Goal: Task Accomplishment & Management: Complete application form

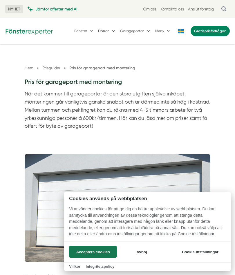
click at [91, 250] on button "Acceptera cookies" at bounding box center [93, 251] width 48 height 12
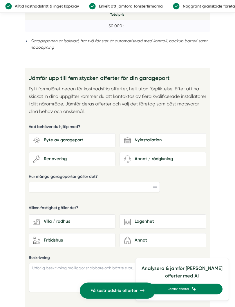
scroll to position [901, 0]
click at [70, 137] on div "Byte av garageport" at bounding box center [75, 140] width 71 height 7
click at [0, 0] on input "Byte av garageport" at bounding box center [0, 0] width 0 height 0
click at [50, 182] on input "Hur många garageportar gäller det?" at bounding box center [94, 187] width 131 height 10
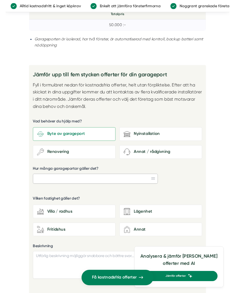
scroll to position [901, 0]
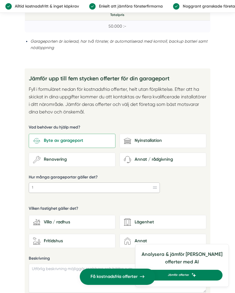
click at [159, 182] on input "1" at bounding box center [94, 187] width 131 height 10
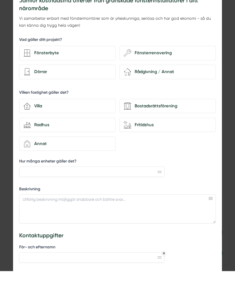
type input "1"
click at [33, 125] on div "Villa" at bounding box center [71, 128] width 80 height 7
click at [0, 0] on input "house-3 Villa" at bounding box center [0, 0] width 0 height 0
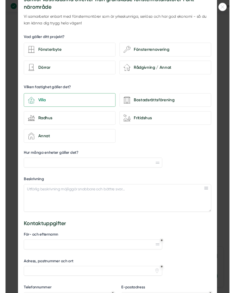
scroll to position [26, 0]
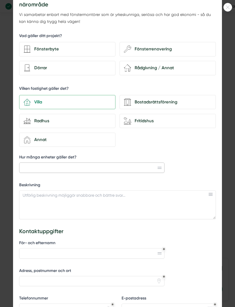
click at [161, 165] on input "Hur många enheter gäller det?" at bounding box center [91, 168] width 145 height 10
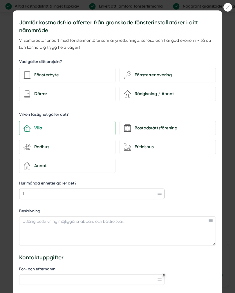
scroll to position [878, 0]
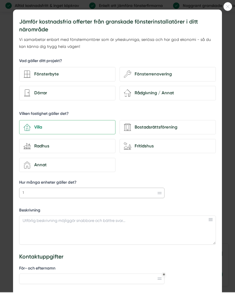
type input "1"
click at [38, 93] on div "Dörrar" at bounding box center [71, 93] width 80 height 7
click at [0, 0] on input "Dörrar" at bounding box center [0, 0] width 0 height 0
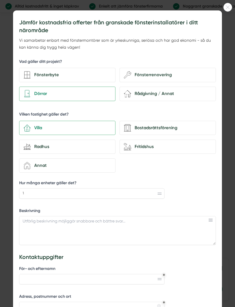
scroll to position [0, 0]
click at [13, 24] on div at bounding box center [117, 153] width 235 height 307
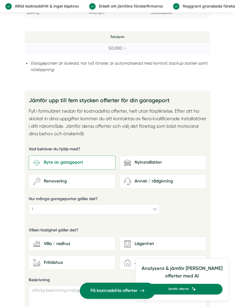
click at [68, 241] on div "Villa / radhus" at bounding box center [75, 244] width 71 height 7
click at [0, 0] on input "house-modern Villa / radhus" at bounding box center [0, 0] width 0 height 0
click at [121, 274] on span "Få kostnadsfria offerter" at bounding box center [113, 290] width 47 height 7
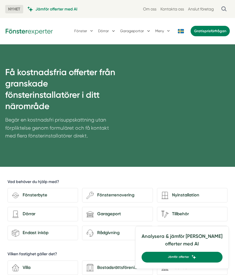
click at [97, 212] on div "Garageport" at bounding box center [121, 213] width 54 height 7
click at [0, 0] on input "house-garage Garageport" at bounding box center [0, 0] width 0 height 0
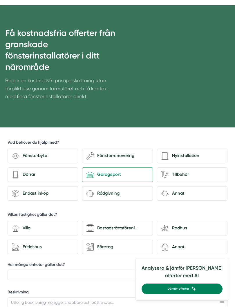
scroll to position [39, 0]
click at [30, 225] on div "Villa" at bounding box center [46, 228] width 54 height 7
click at [0, 0] on input "house-3 Villa" at bounding box center [0, 0] width 0 height 0
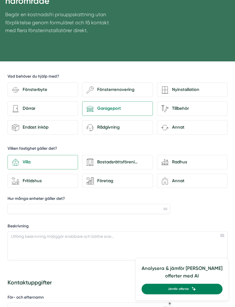
scroll to position [111, 0]
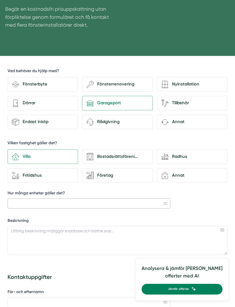
click at [39, 199] on input "Hur många enheter gäller det?" at bounding box center [89, 204] width 163 height 10
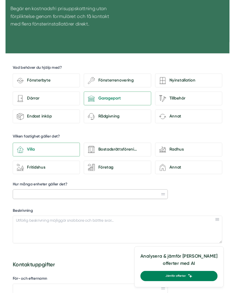
scroll to position [126, 0]
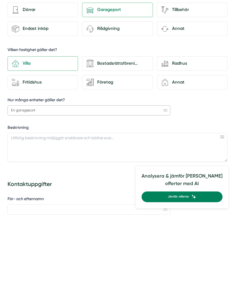
type input "En garageport"
click at [21, 211] on textarea "Beskrivning" at bounding box center [118, 225] width 220 height 29
type textarea "Byte till ny garafgepor"
type input "E"
type input "En garageport"
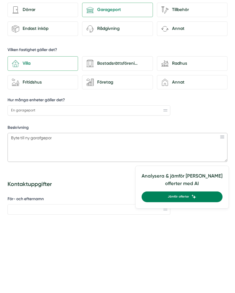
click at [58, 211] on textarea "Byte till ny garafgepor" at bounding box center [118, 225] width 220 height 29
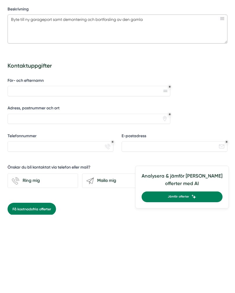
scroll to position [246, 0]
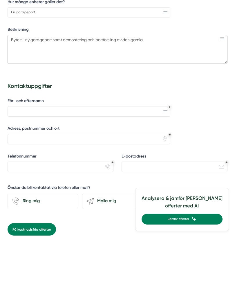
type textarea "Byte till ny garageport samt demontering och bortforsling av den gamla"
click at [17, 162] on input "För- och efternamn" at bounding box center [89, 167] width 163 height 10
type input "Andersson Kjell"
type input "Musseronvägen 14"
type input "0739405639"
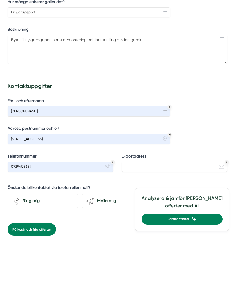
type input "kjell.andersson4805@gmail.com"
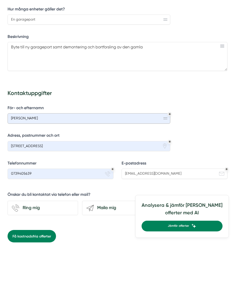
scroll to position [302, 0]
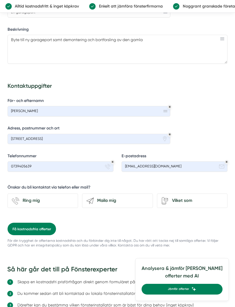
click at [99, 197] on div "Maila mig" at bounding box center [121, 200] width 54 height 7
click at [0, 0] on input "send-email Maila mig" at bounding box center [0, 0] width 0 height 0
click at [32, 223] on button "Få kostnadsfria offerter" at bounding box center [32, 229] width 48 height 13
